Goal: Task Accomplishment & Management: Manage account settings

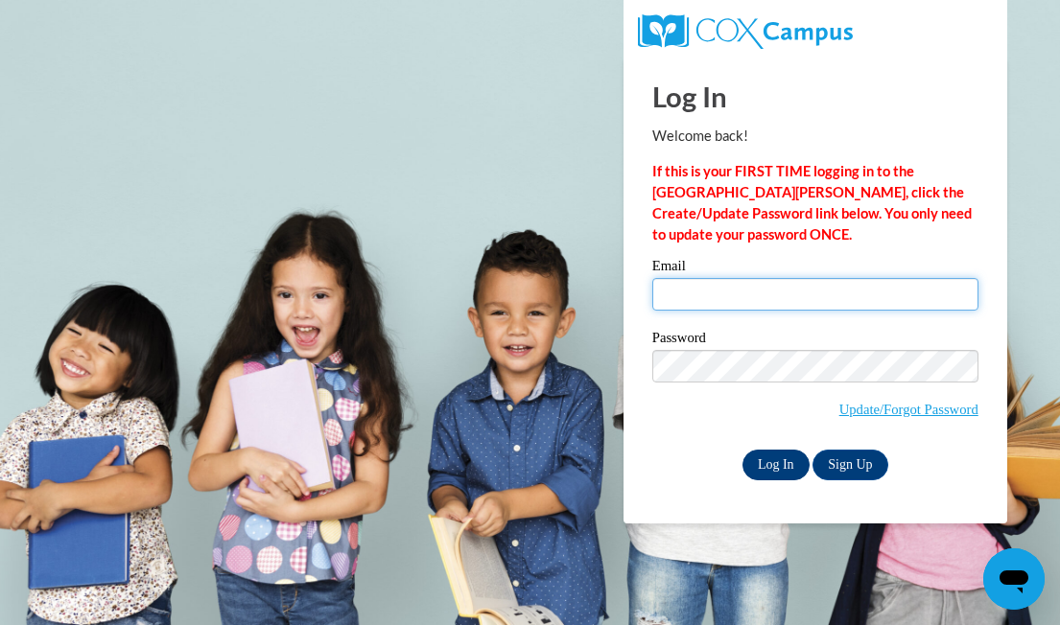
type input "[EMAIL_ADDRESS][DOMAIN_NAME]"
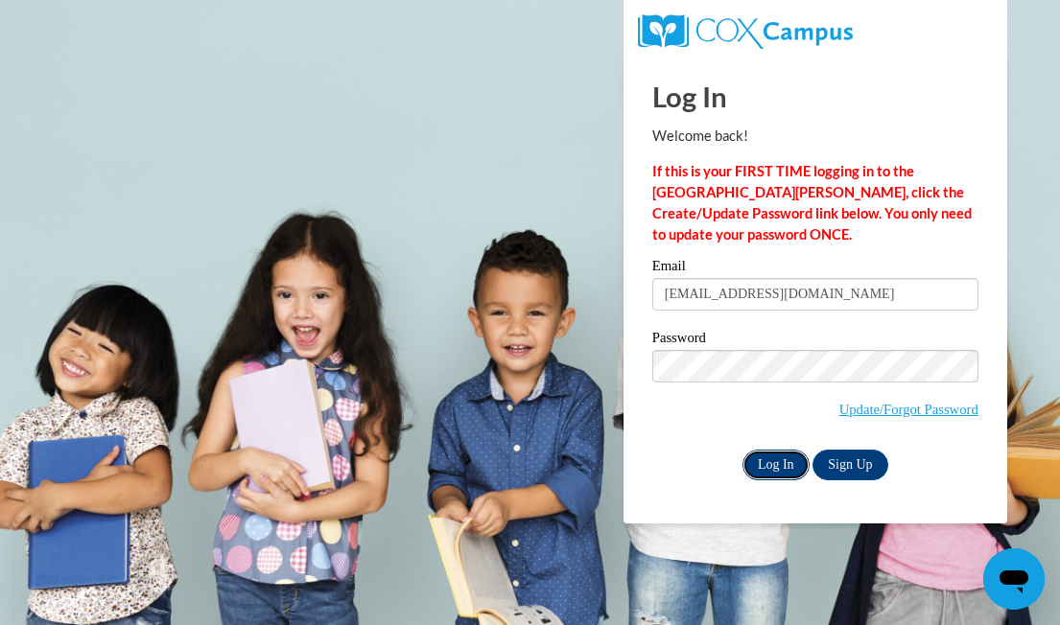
click at [753, 474] on input "Log In" at bounding box center [775, 465] width 67 height 31
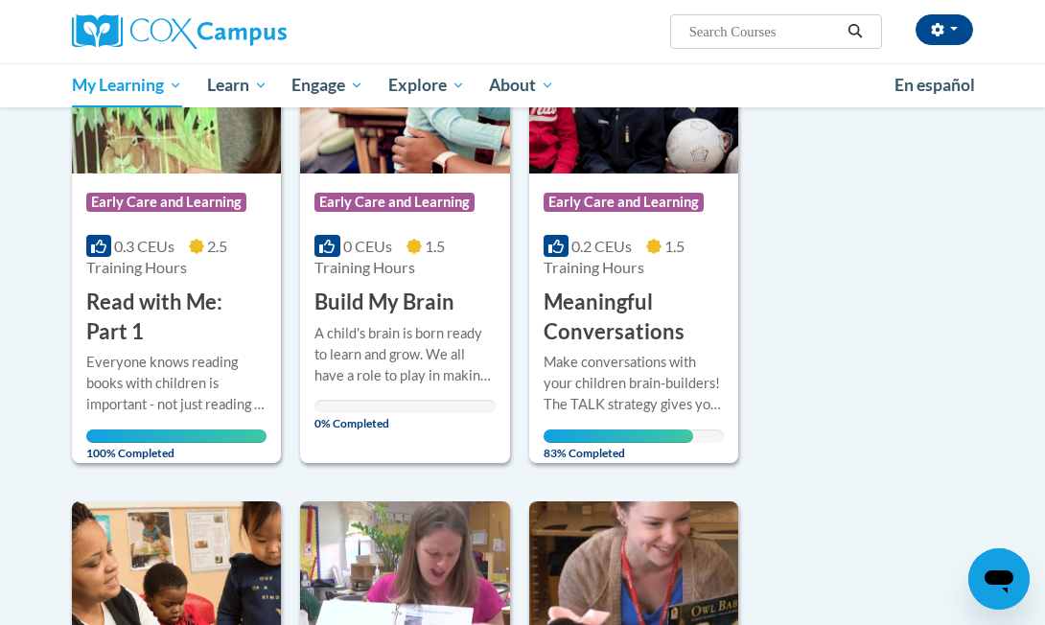
scroll to position [345, 0]
